Goal: Check status: Check status

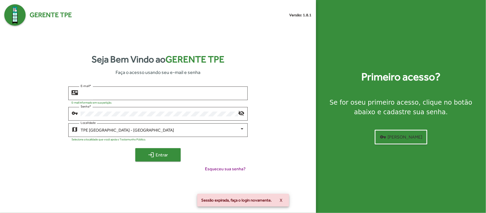
type input "**********"
click at [155, 158] on span "login Entrar" at bounding box center [158, 155] width 36 height 10
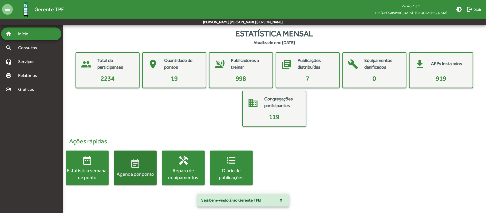
click at [134, 167] on mat-icon "event_note" at bounding box center [135, 164] width 11 height 11
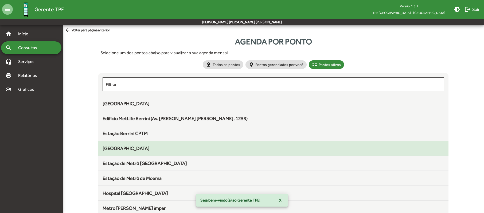
click at [141, 150] on span "[GEOGRAPHIC_DATA]" at bounding box center [126, 149] width 47 height 6
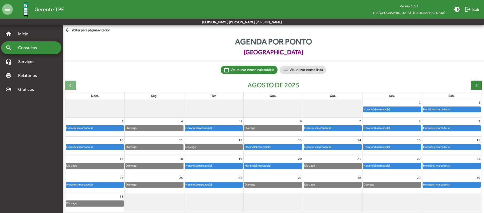
click at [283, 166] on div "Horário(s) marcado(s)" at bounding box center [273, 165] width 58 height 5
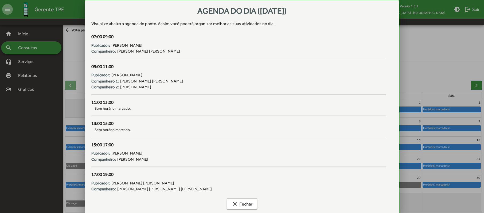
scroll to position [8, 0]
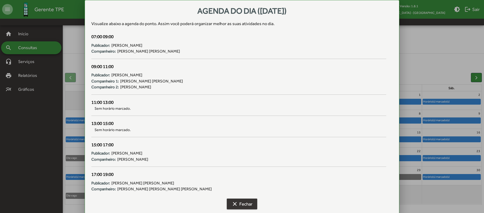
click at [245, 204] on span "clear Fechar" at bounding box center [242, 204] width 21 height 10
